Goal: Check status: Check status

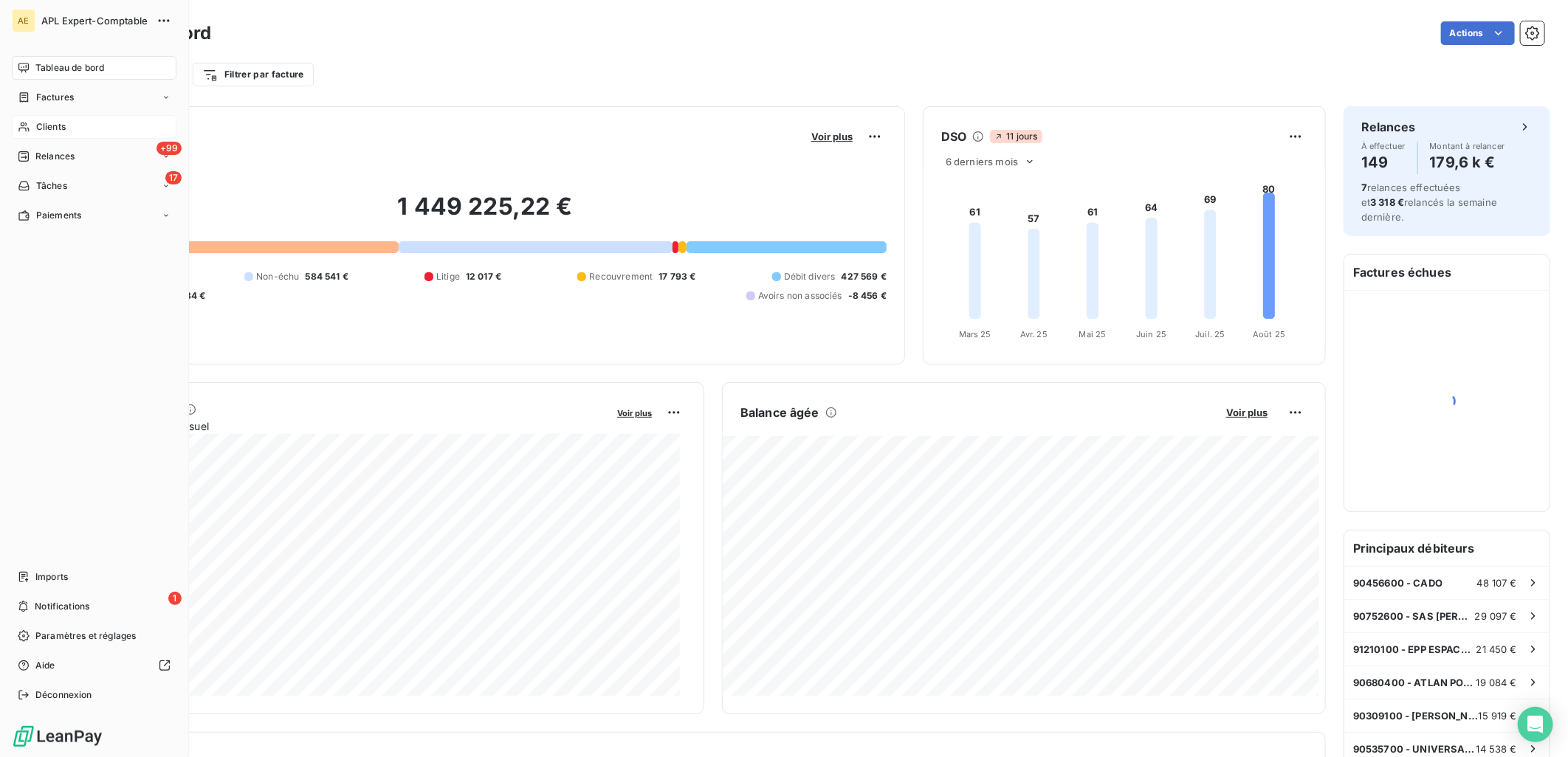
click at [24, 129] on icon at bounding box center [24, 127] width 12 height 11
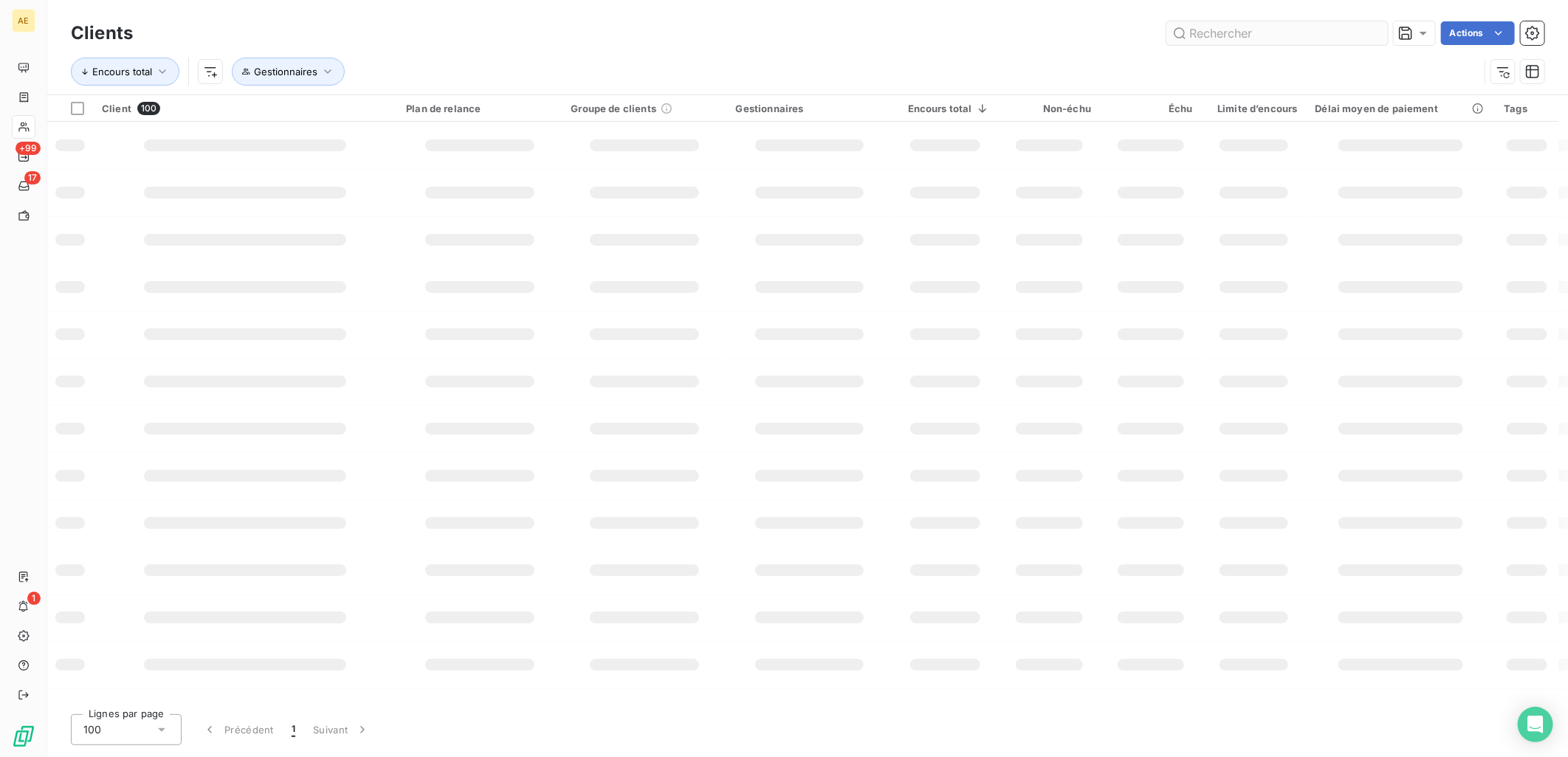
click at [1290, 33] on input "text" at bounding box center [1277, 33] width 222 height 24
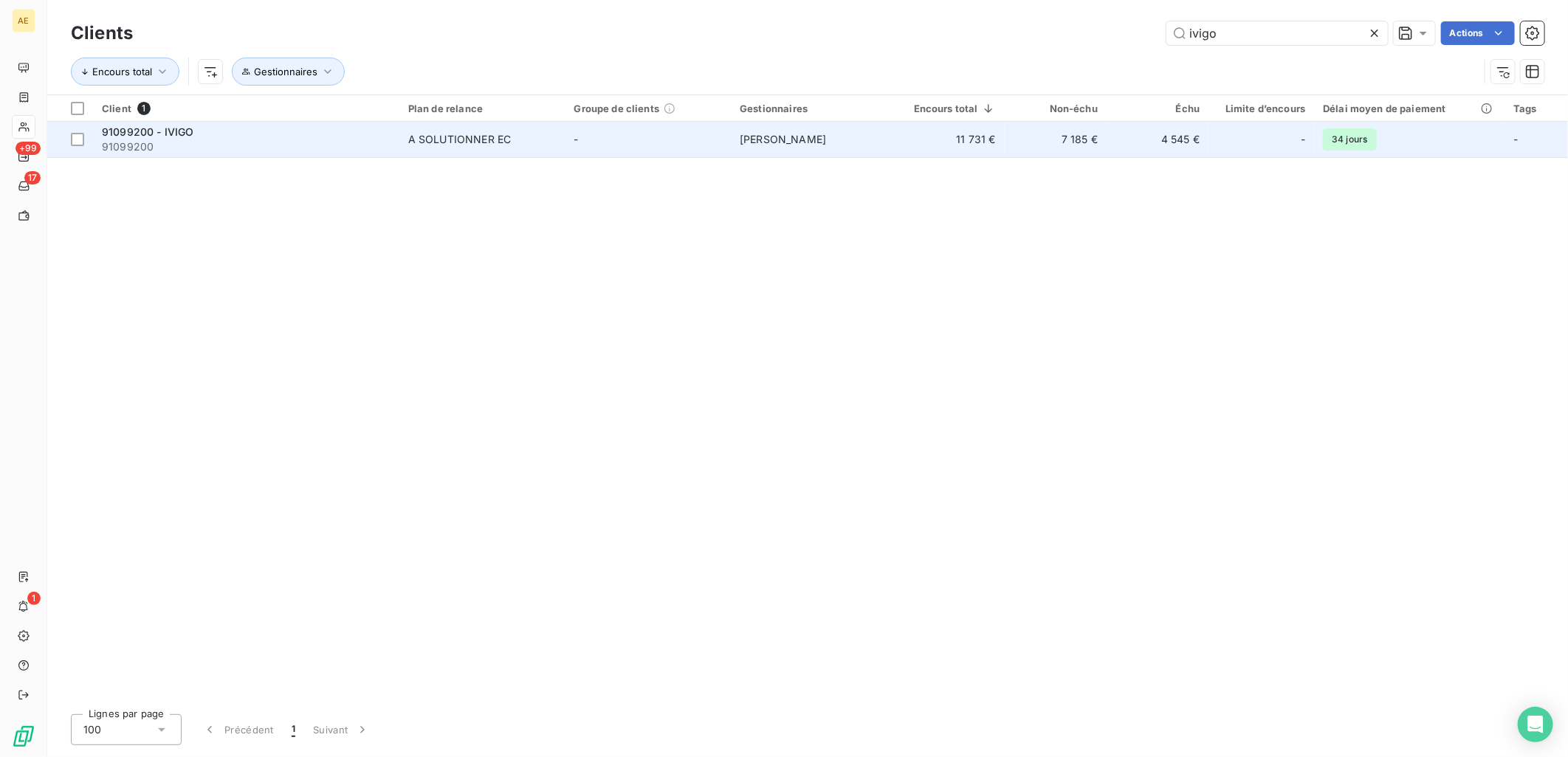
type input "ivigo"
click at [496, 135] on div "A SOLUTIONNER EC" at bounding box center [459, 139] width 103 height 15
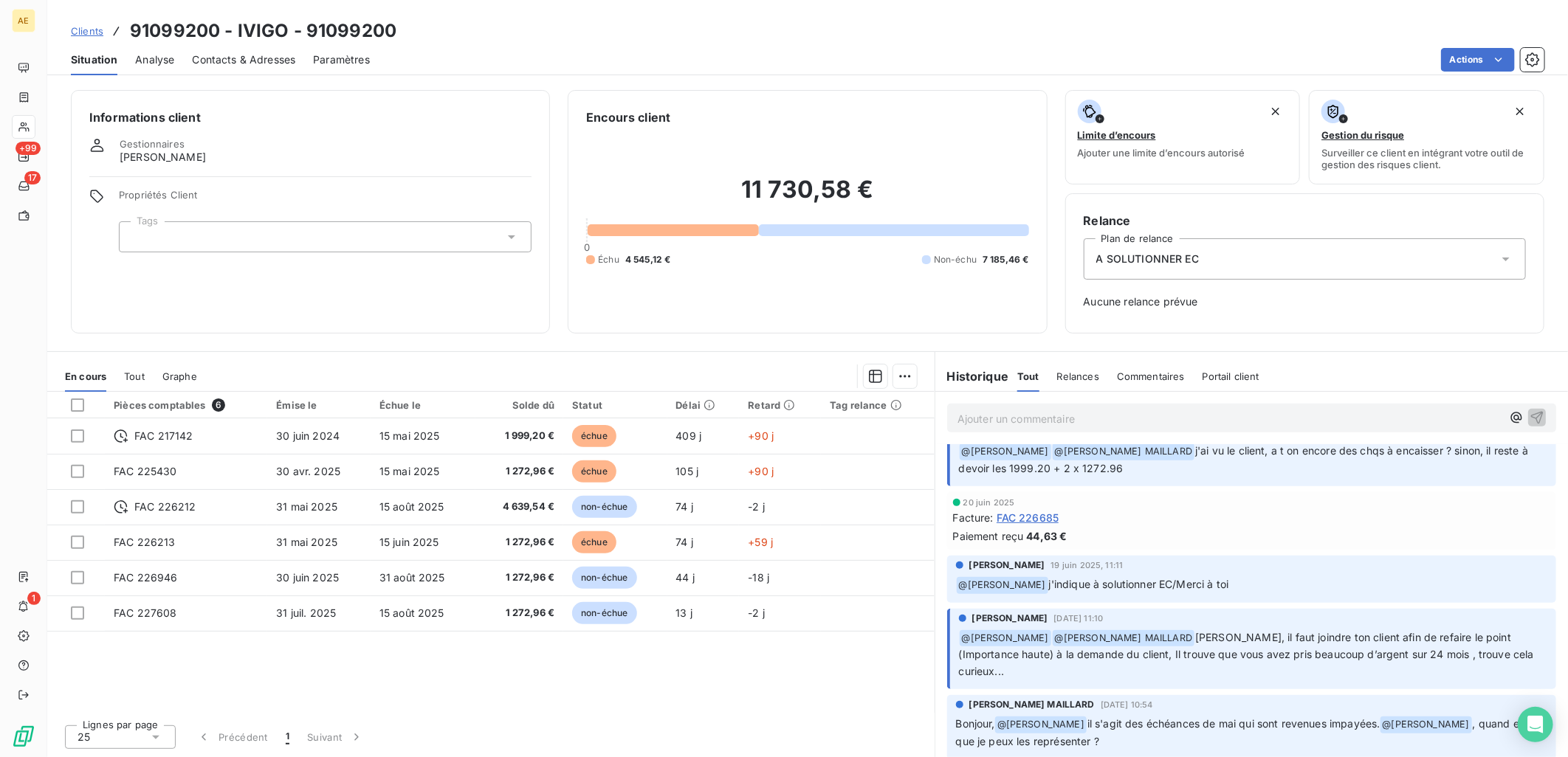
scroll to position [573, 0]
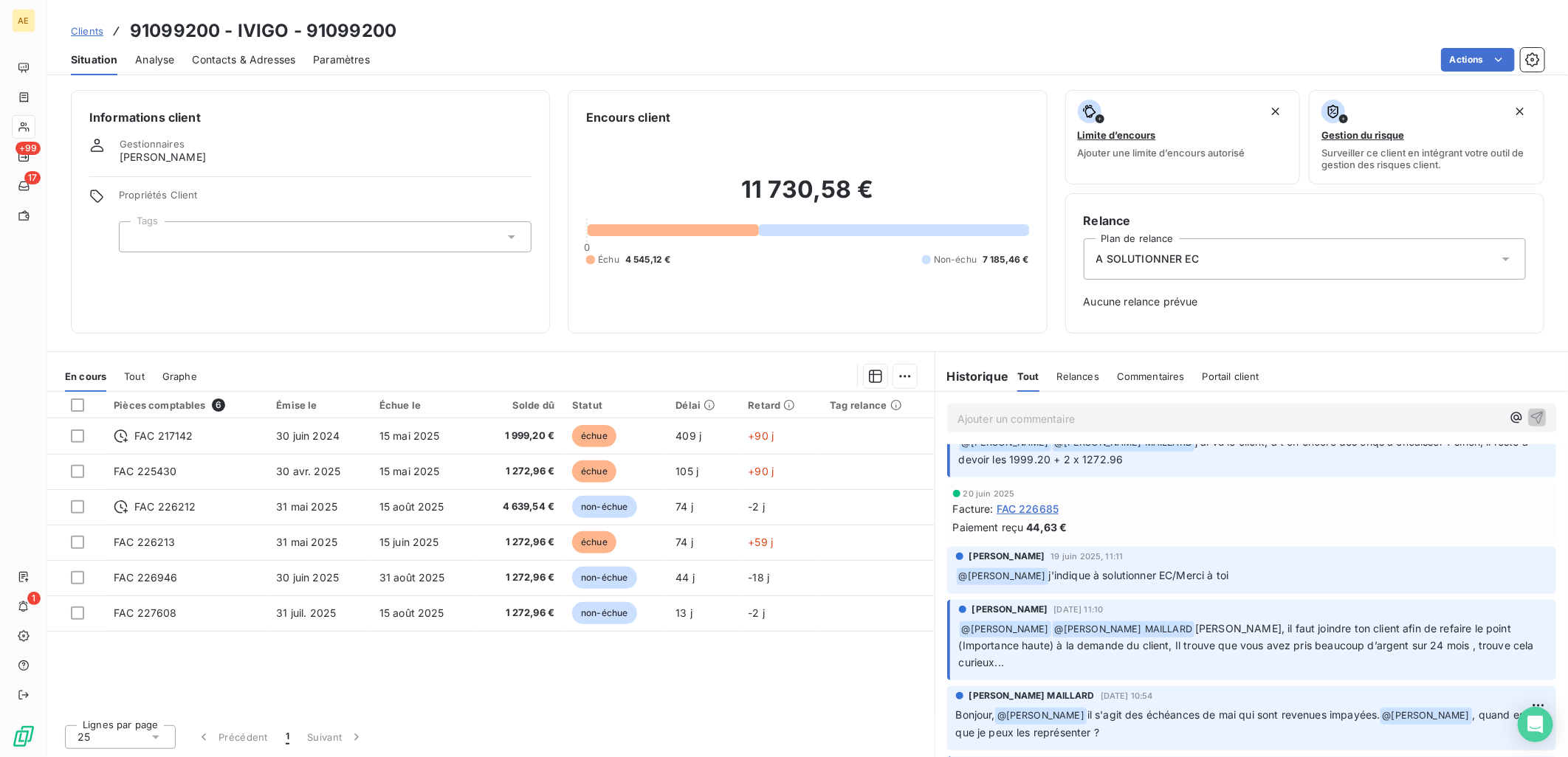
click at [1039, 501] on span "FAC 226685" at bounding box center [1027, 508] width 62 height 16
